Goal: Information Seeking & Learning: Find specific fact

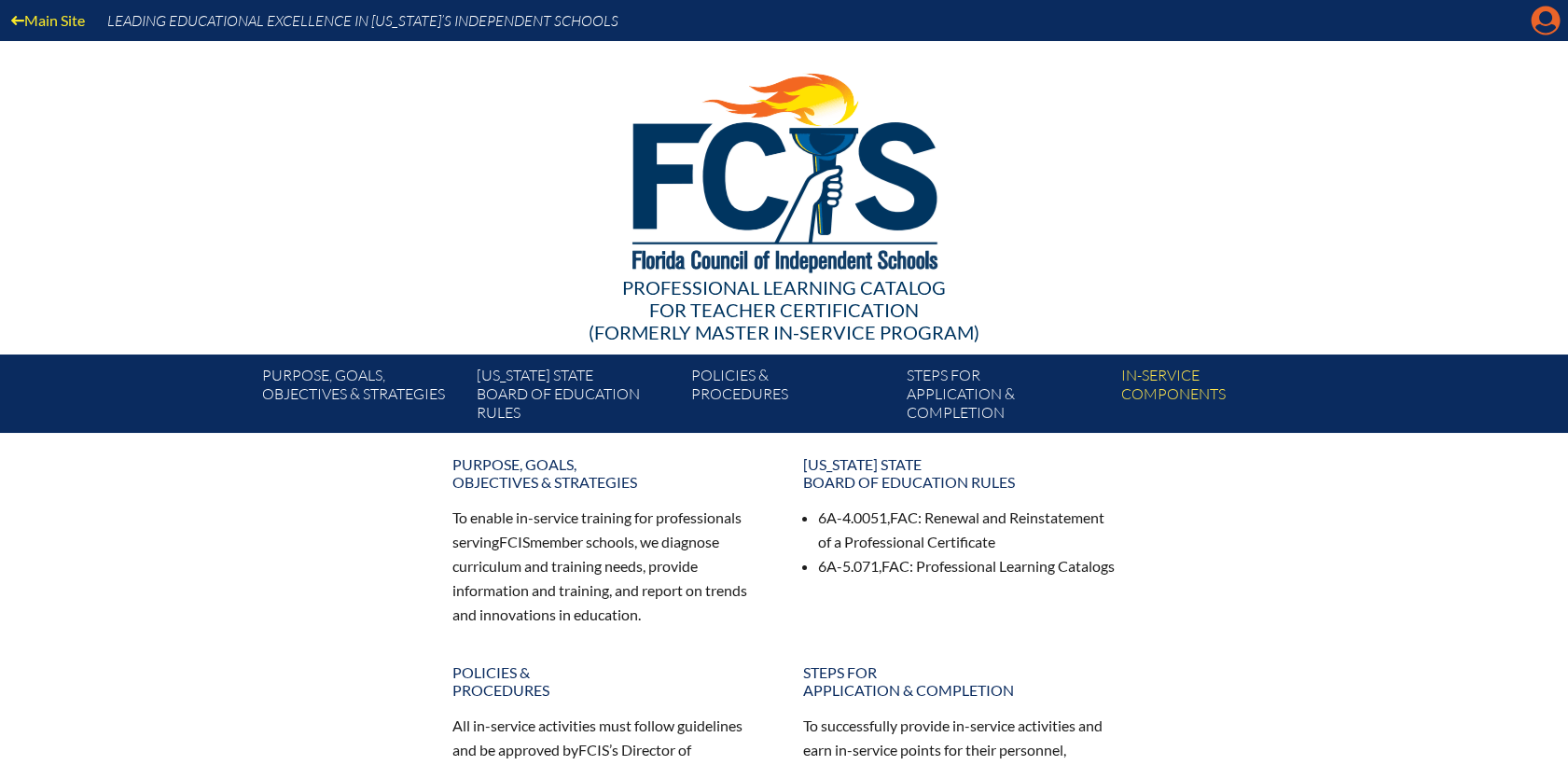
click at [1546, 17] on icon "Manage account" at bounding box center [1545, 21] width 30 height 30
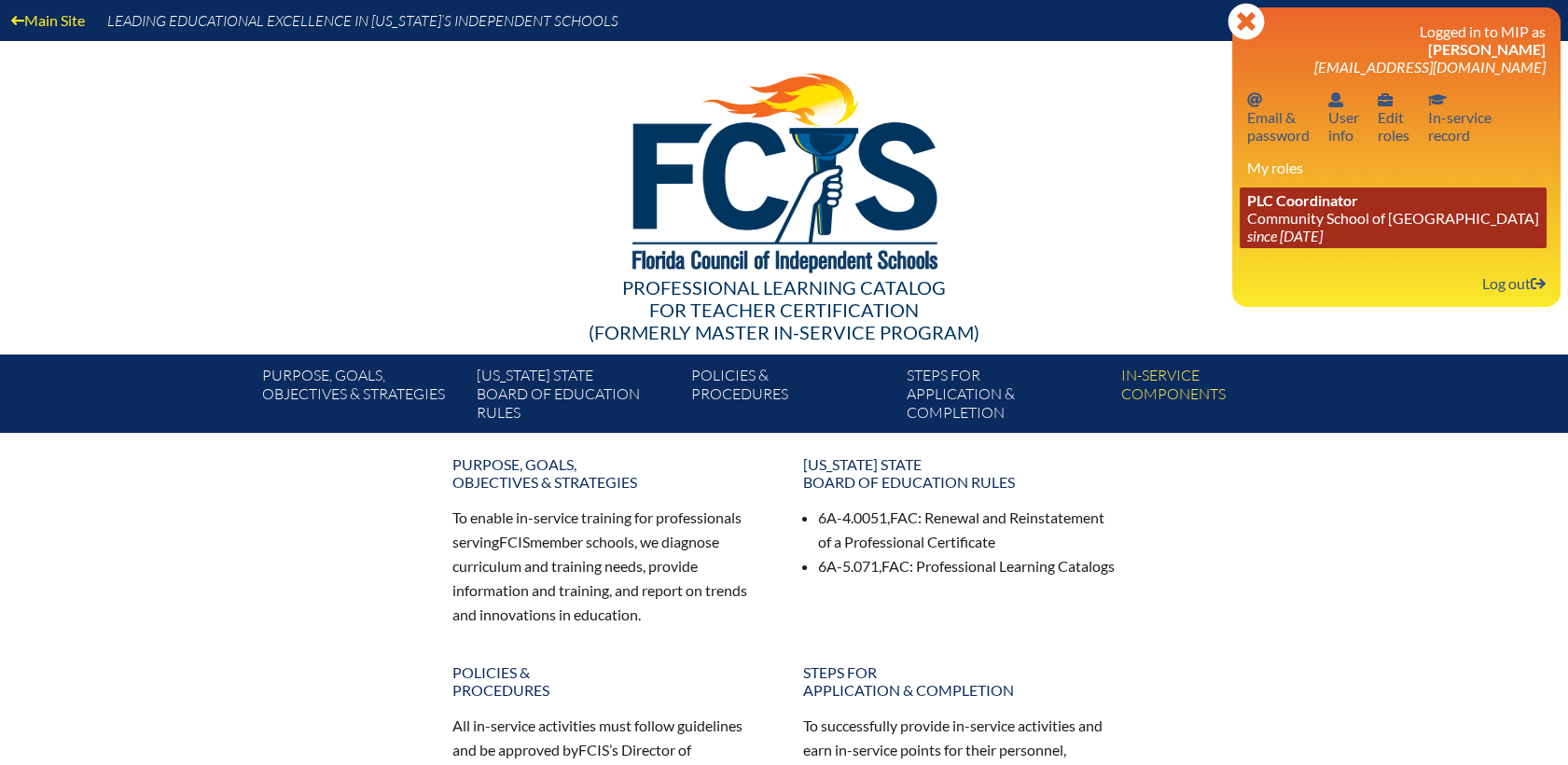
click at [1341, 220] on link "PLC Coordinator Community School of Naples since 2023 Mar 1" at bounding box center [1393, 217] width 307 height 61
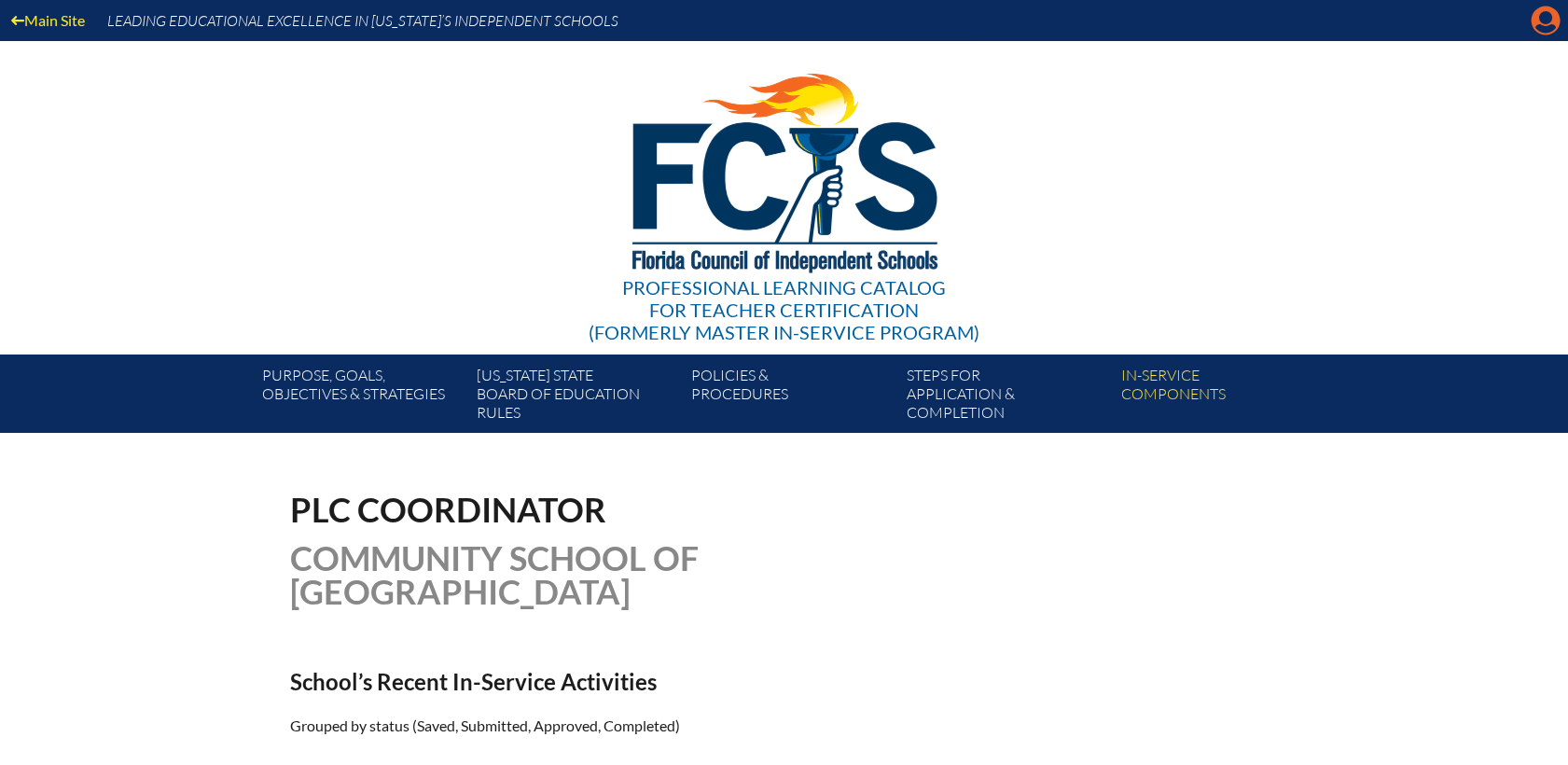
click at [1547, 11] on icon "Manage account" at bounding box center [1545, 21] width 30 height 30
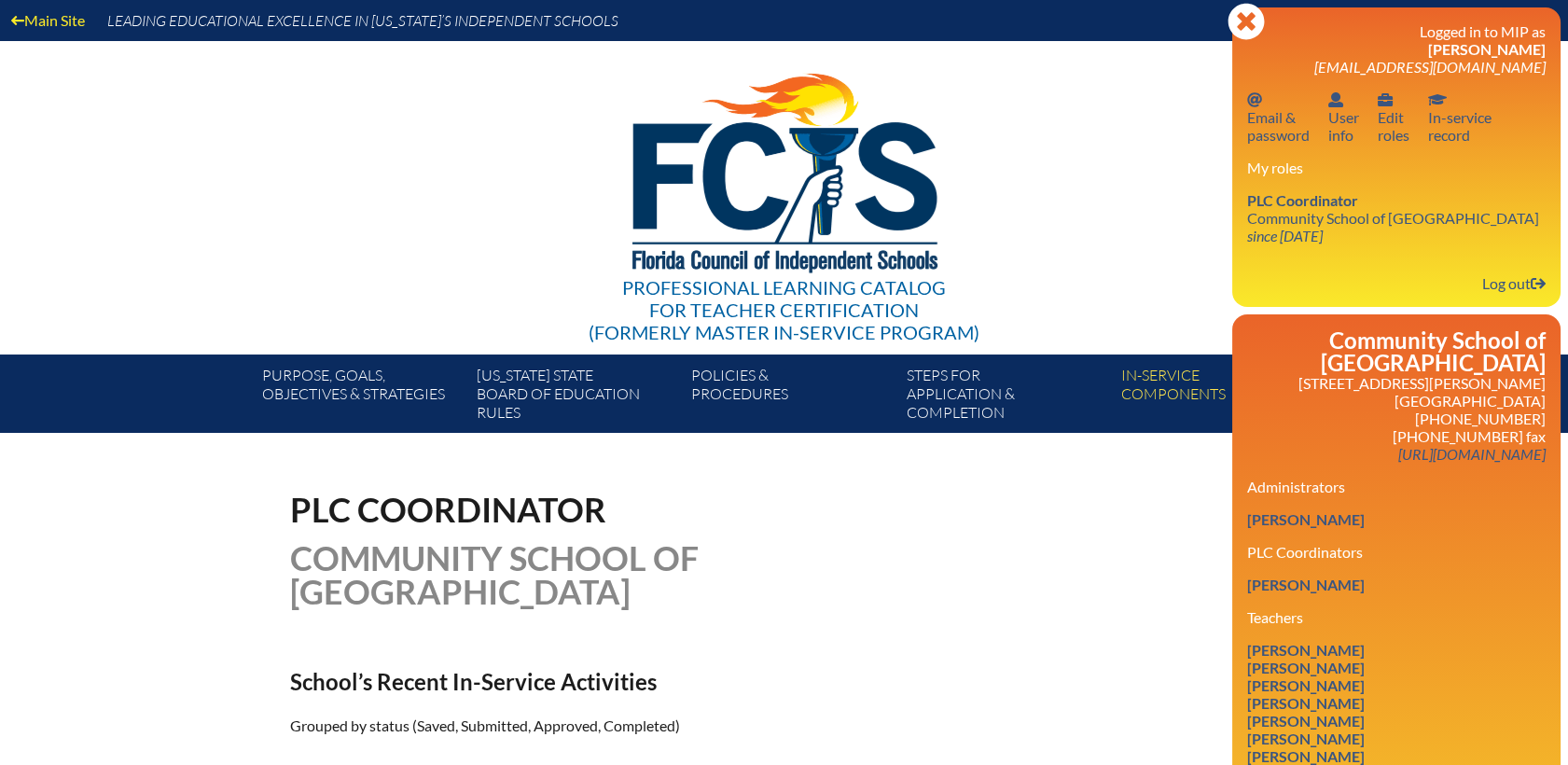
scroll to position [725, 0]
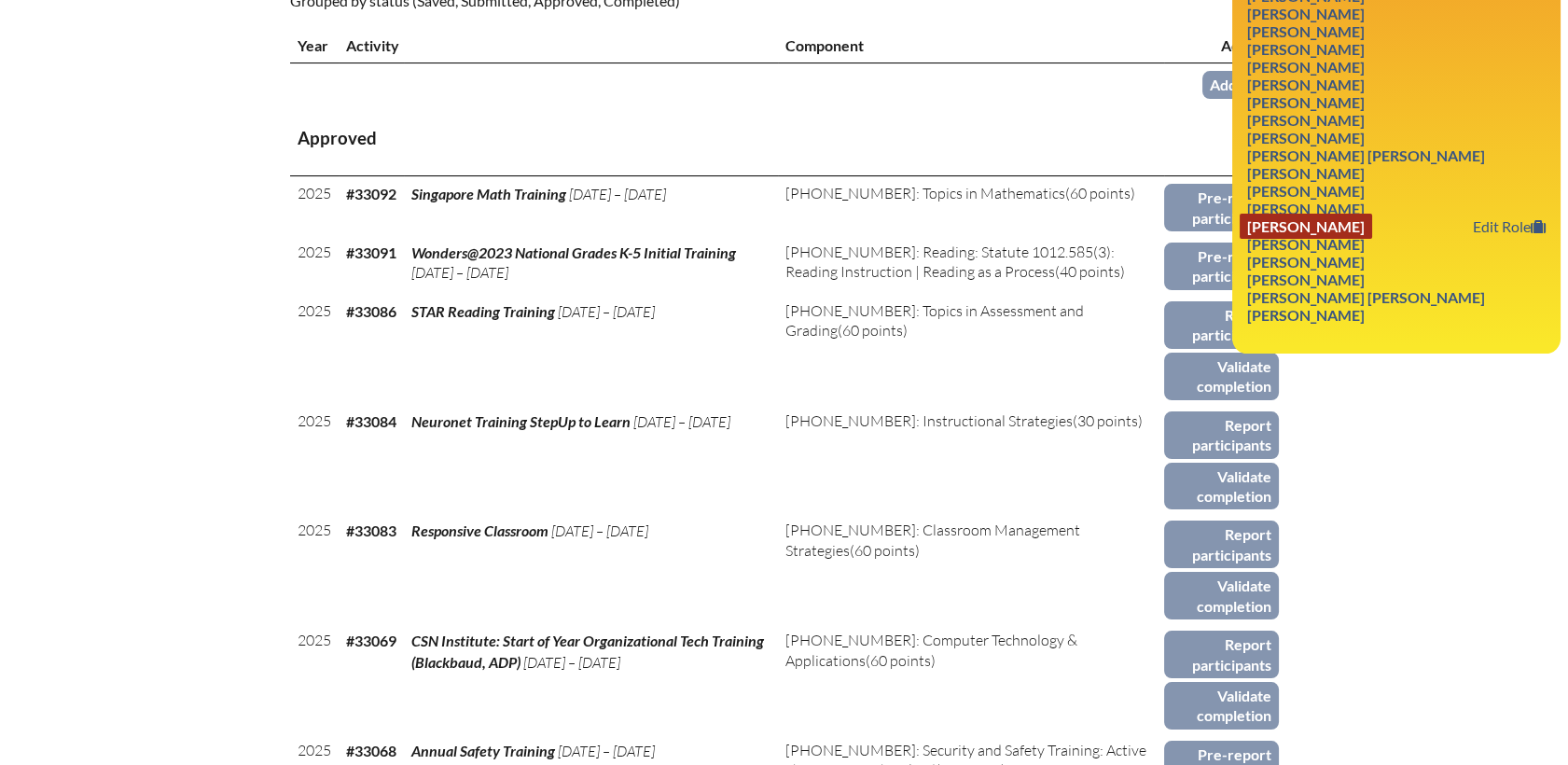
click at [1298, 219] on link "[PERSON_NAME]" at bounding box center [1305, 226] width 132 height 25
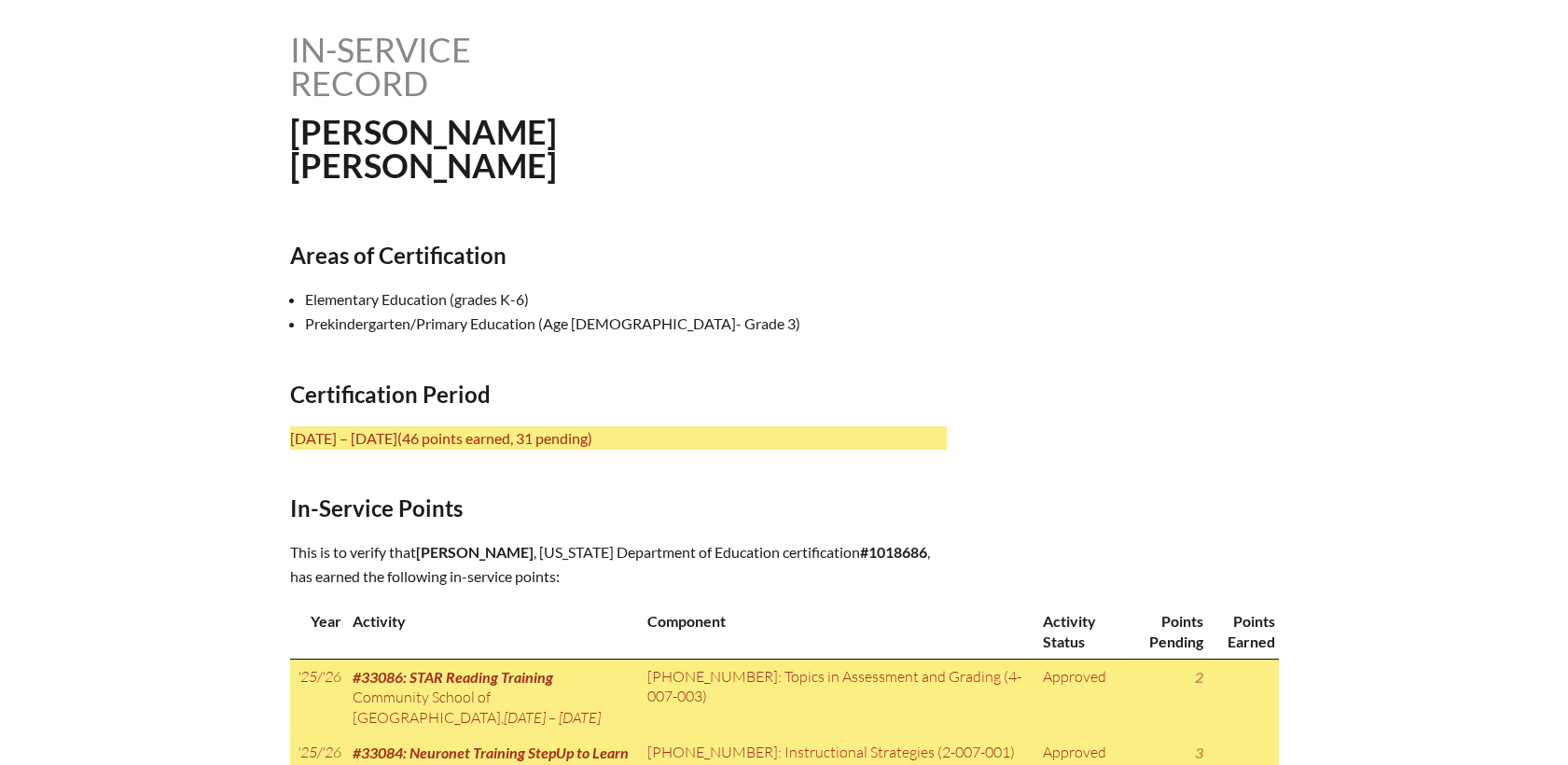
scroll to position [911, 0]
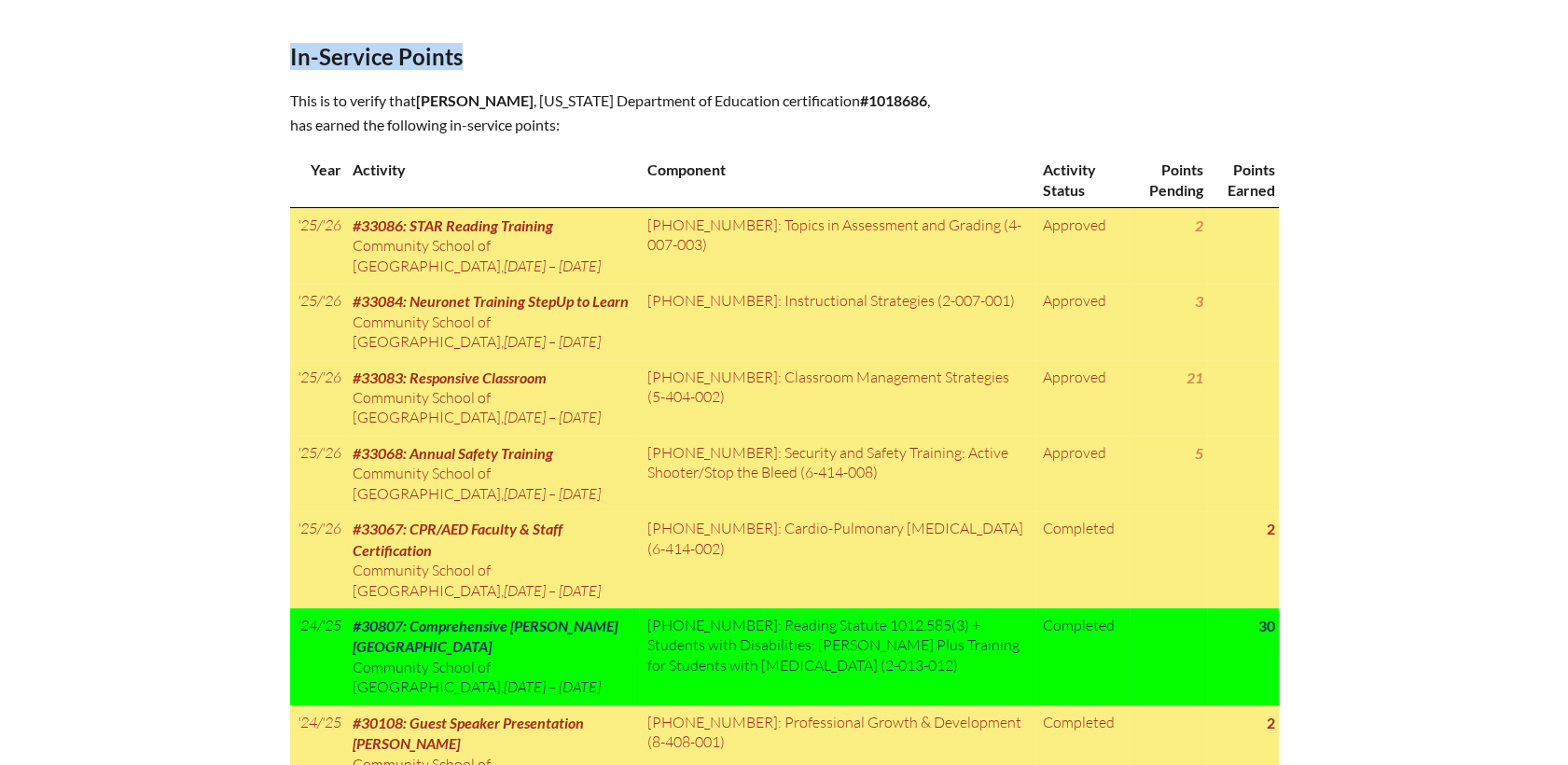
drag, startPoint x: 292, startPoint y: 193, endPoint x: 495, endPoint y: 44, distance: 251.8
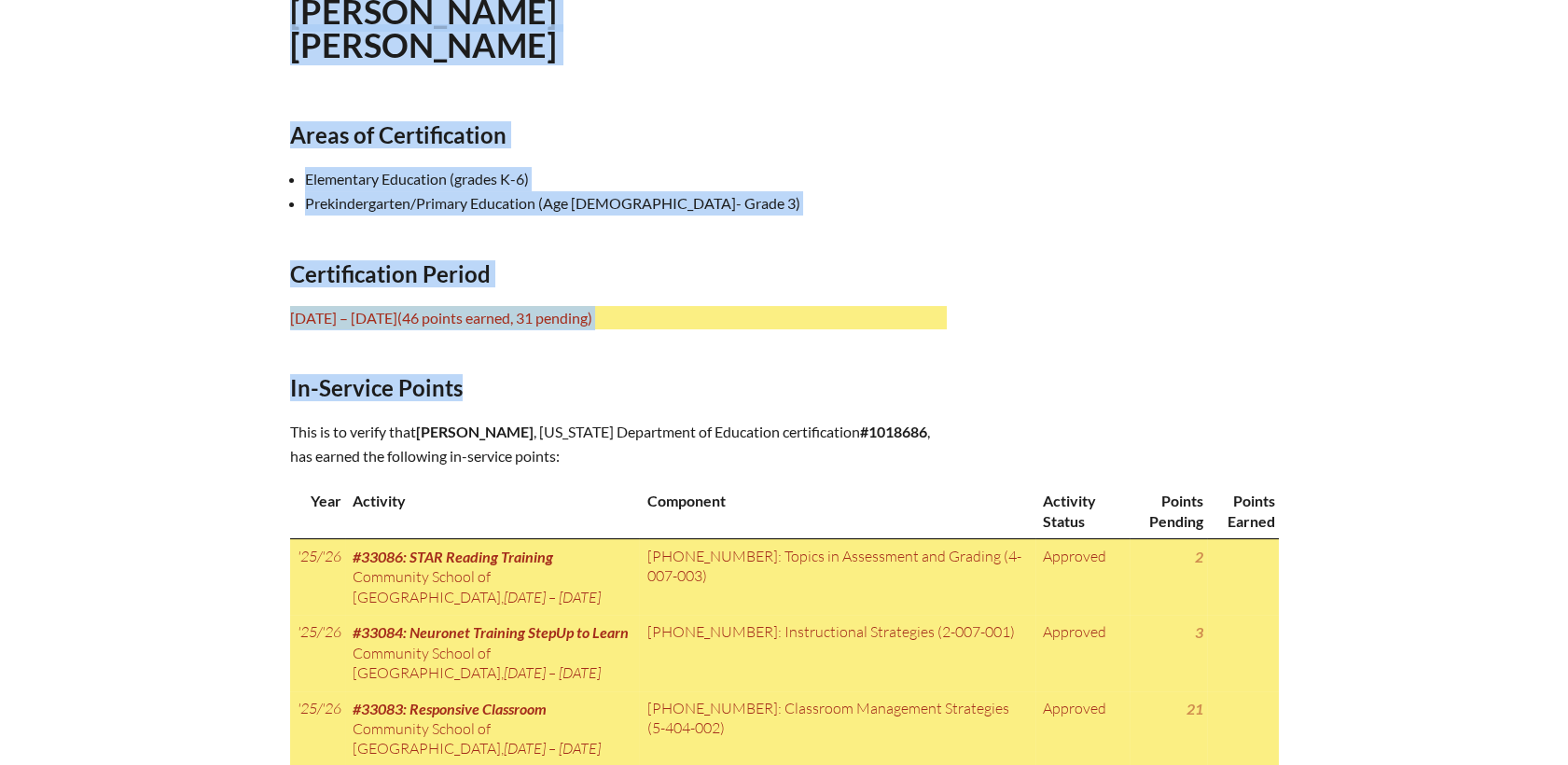
scroll to position [497, 0]
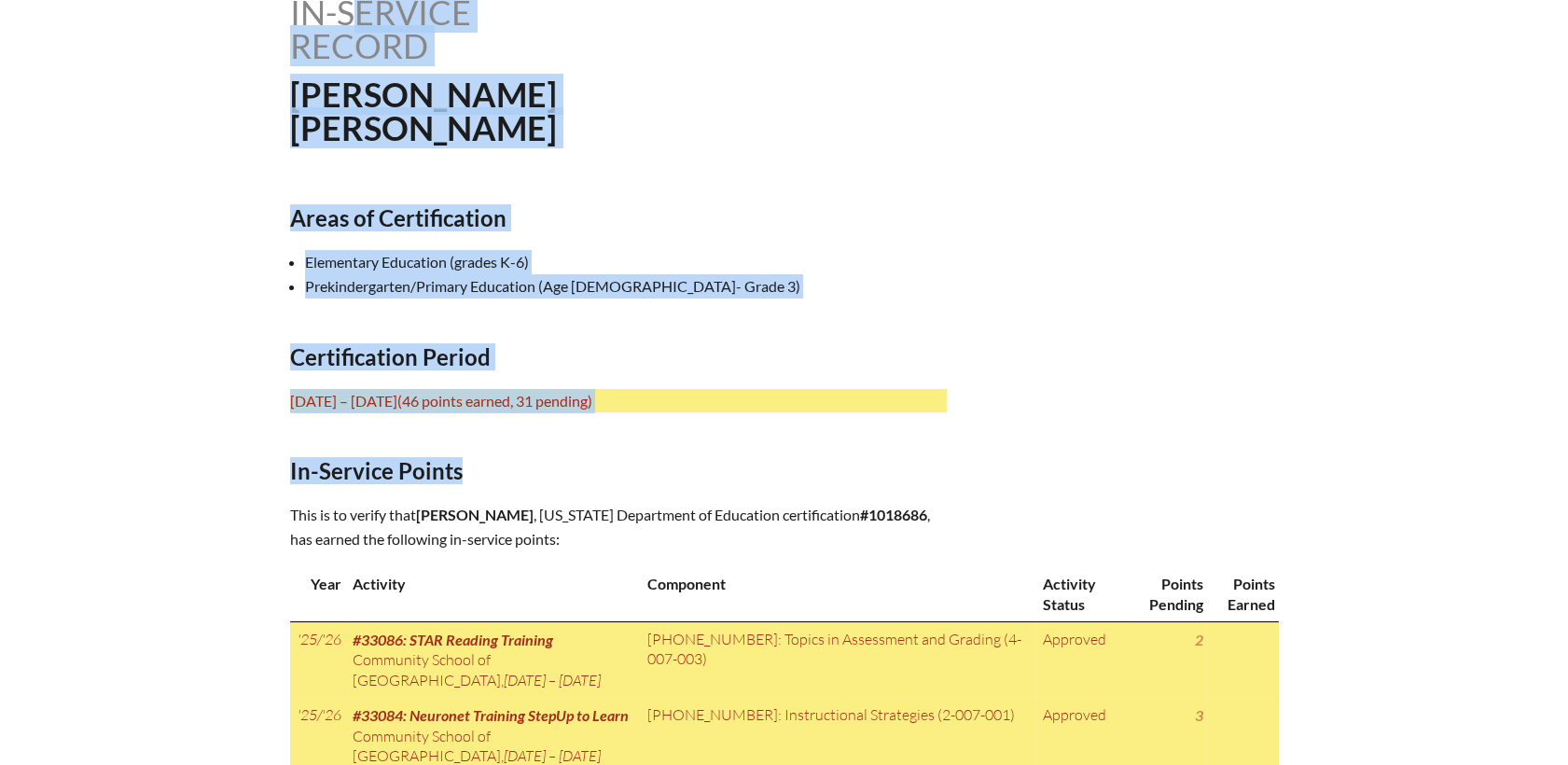
click at [811, 224] on h2 "Areas of Certification" at bounding box center [618, 217] width 657 height 27
click at [366, 60] on h1 "In-service record" at bounding box center [478, 28] width 376 height 67
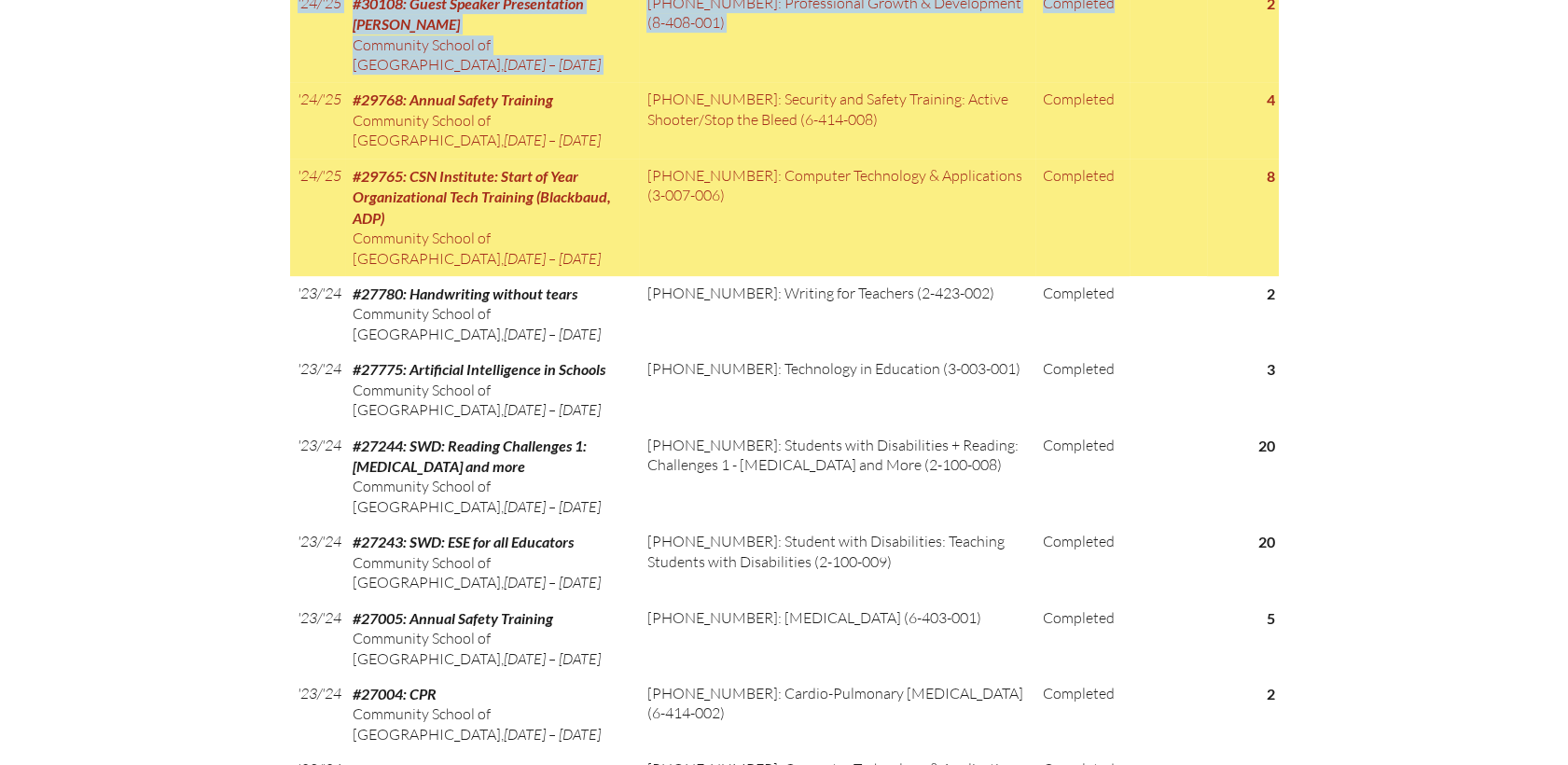
scroll to position [1554, 0]
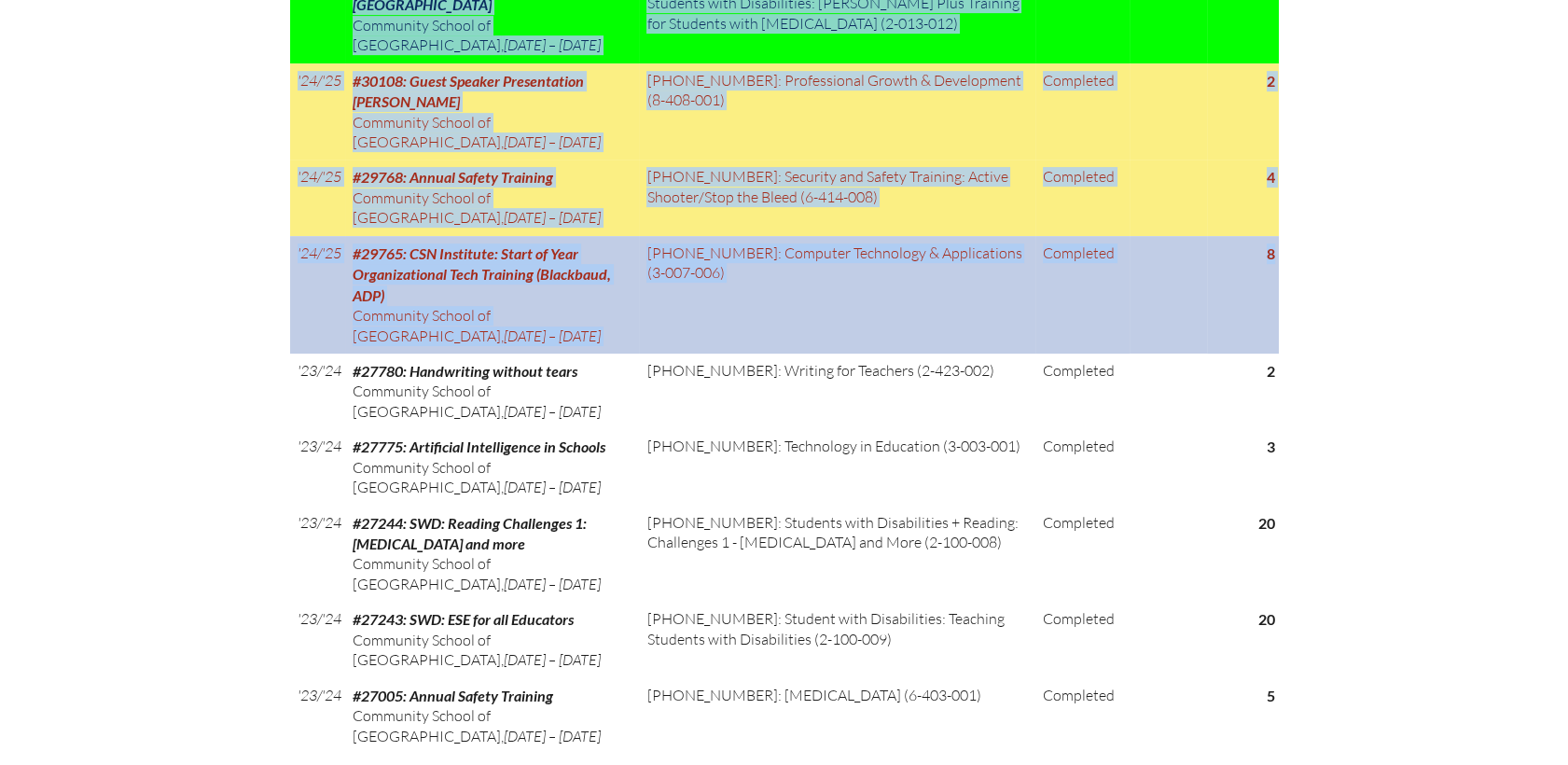
drag, startPoint x: 291, startPoint y: 8, endPoint x: 1271, endPoint y: 235, distance: 1005.9
copy div "In-service record Amy Shutts Areas of Certification Elementary Education (grade…"
